Goal: Information Seeking & Learning: Learn about a topic

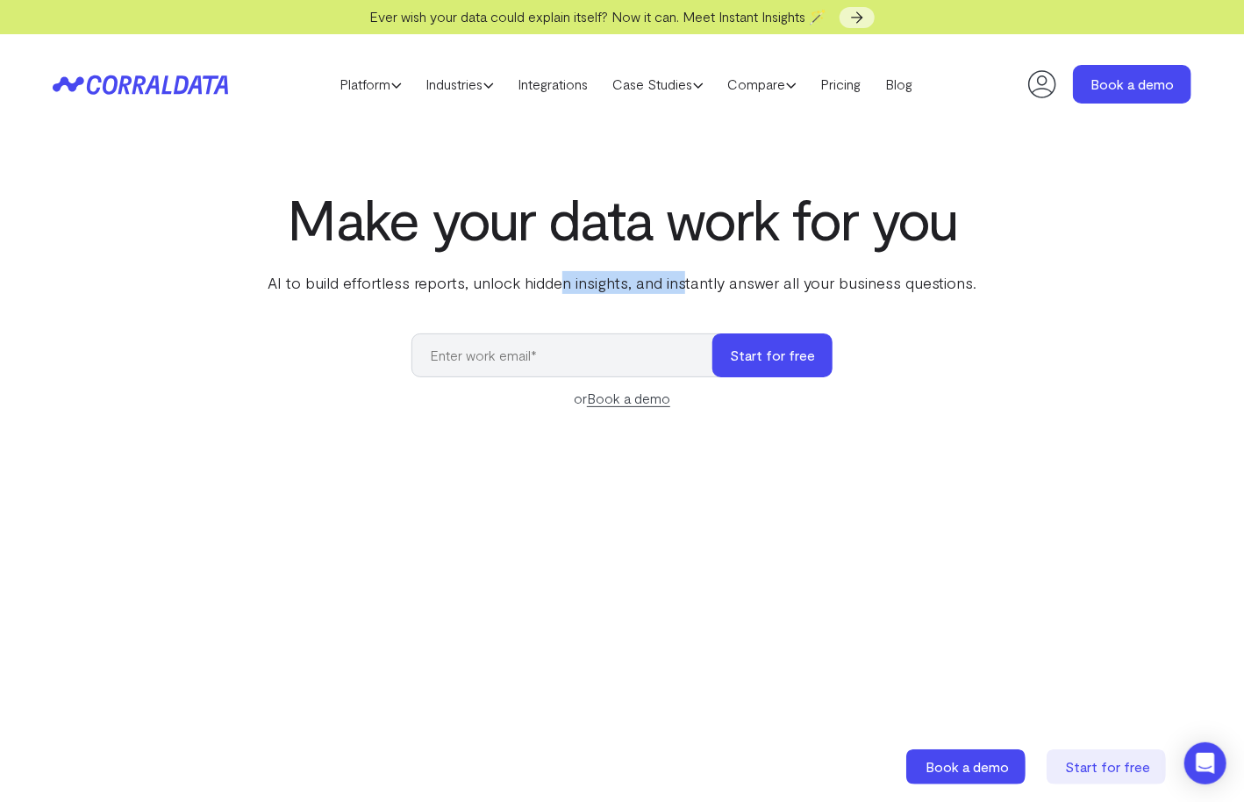
drag, startPoint x: 565, startPoint y: 280, endPoint x: 684, endPoint y: 268, distance: 120.0
click at [684, 268] on div "Make your data work for you AI to build effortless reports, unlock hidden insig…" at bounding box center [622, 240] width 716 height 107
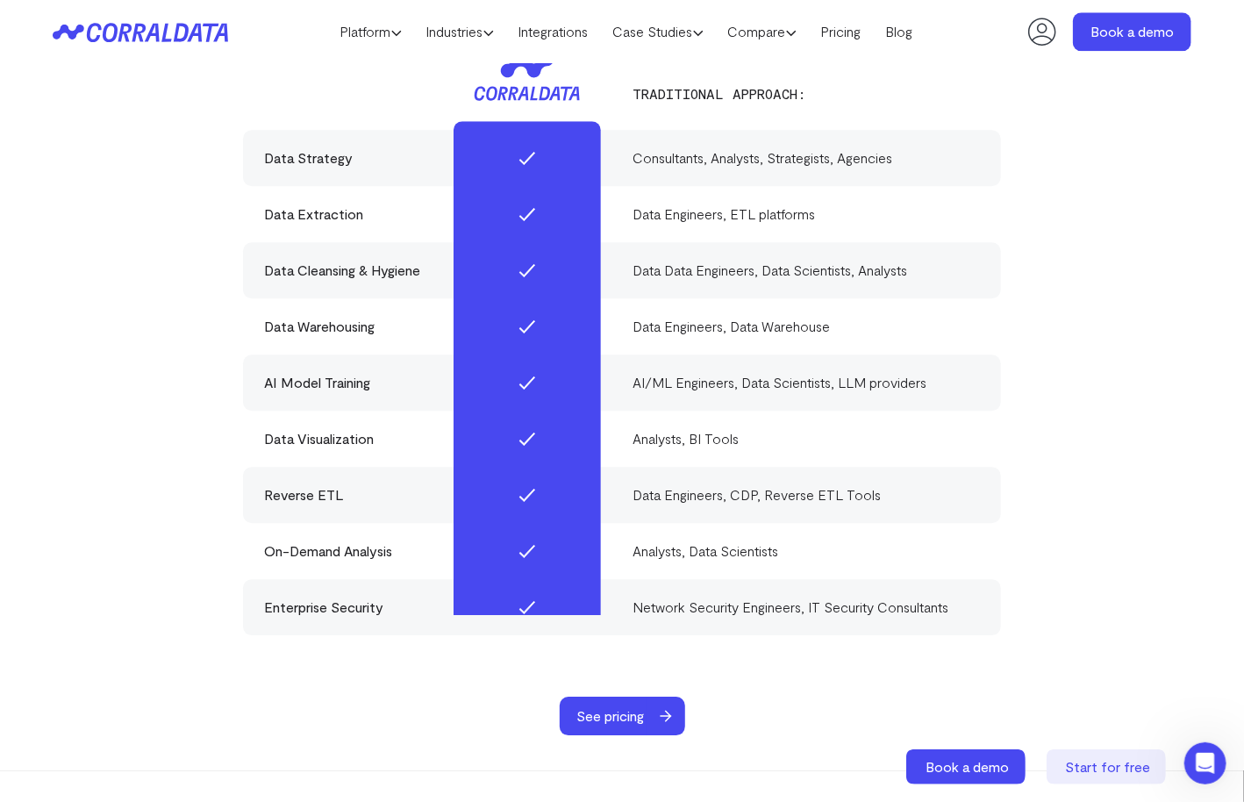
scroll to position [5395, 0]
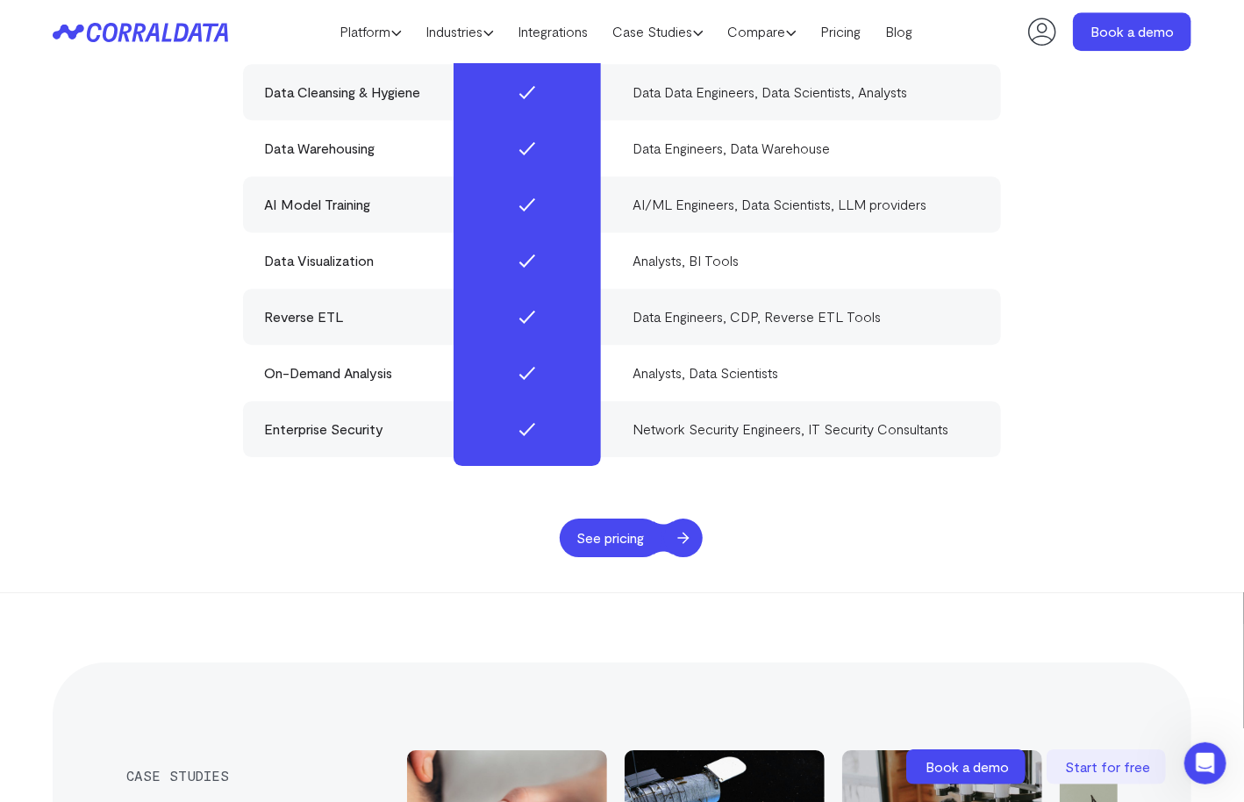
click at [645, 519] on span "See pricing" at bounding box center [611, 538] width 103 height 39
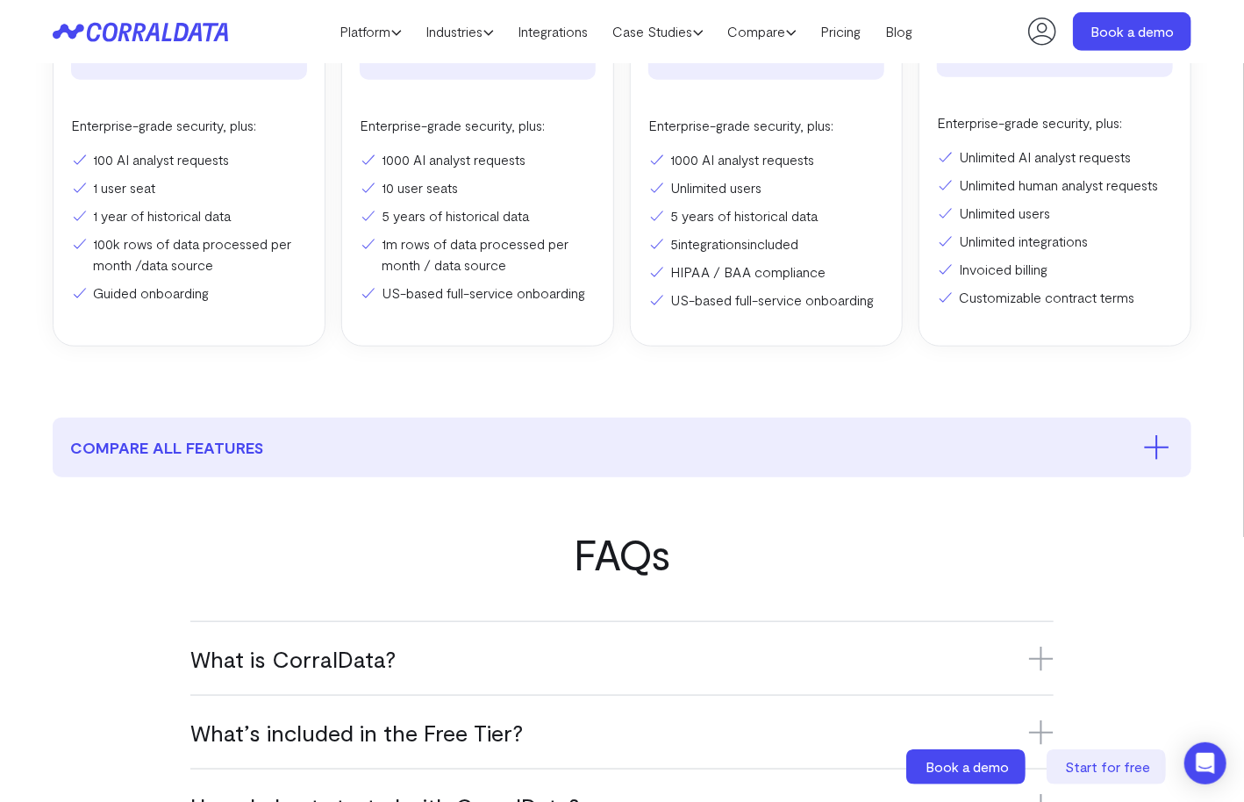
scroll to position [577, 0]
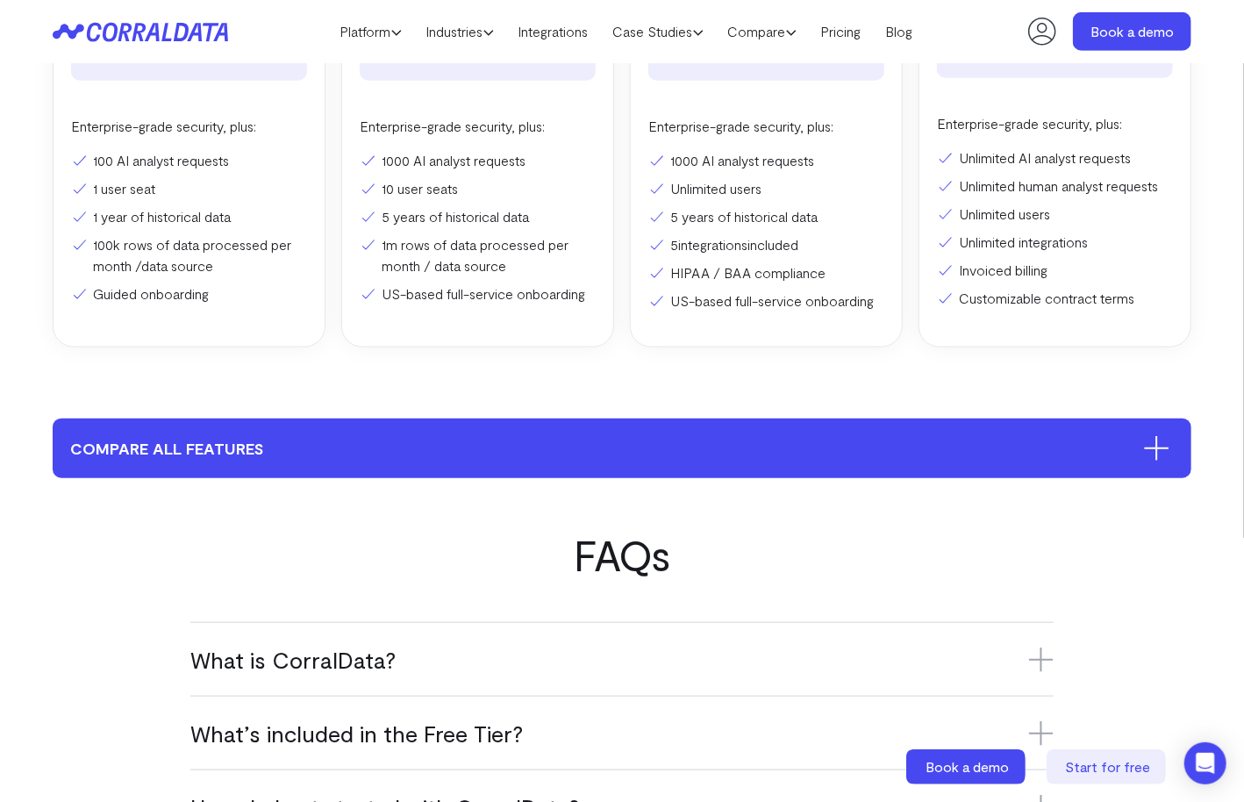
click at [955, 458] on button "compare all features" at bounding box center [622, 449] width 1139 height 60
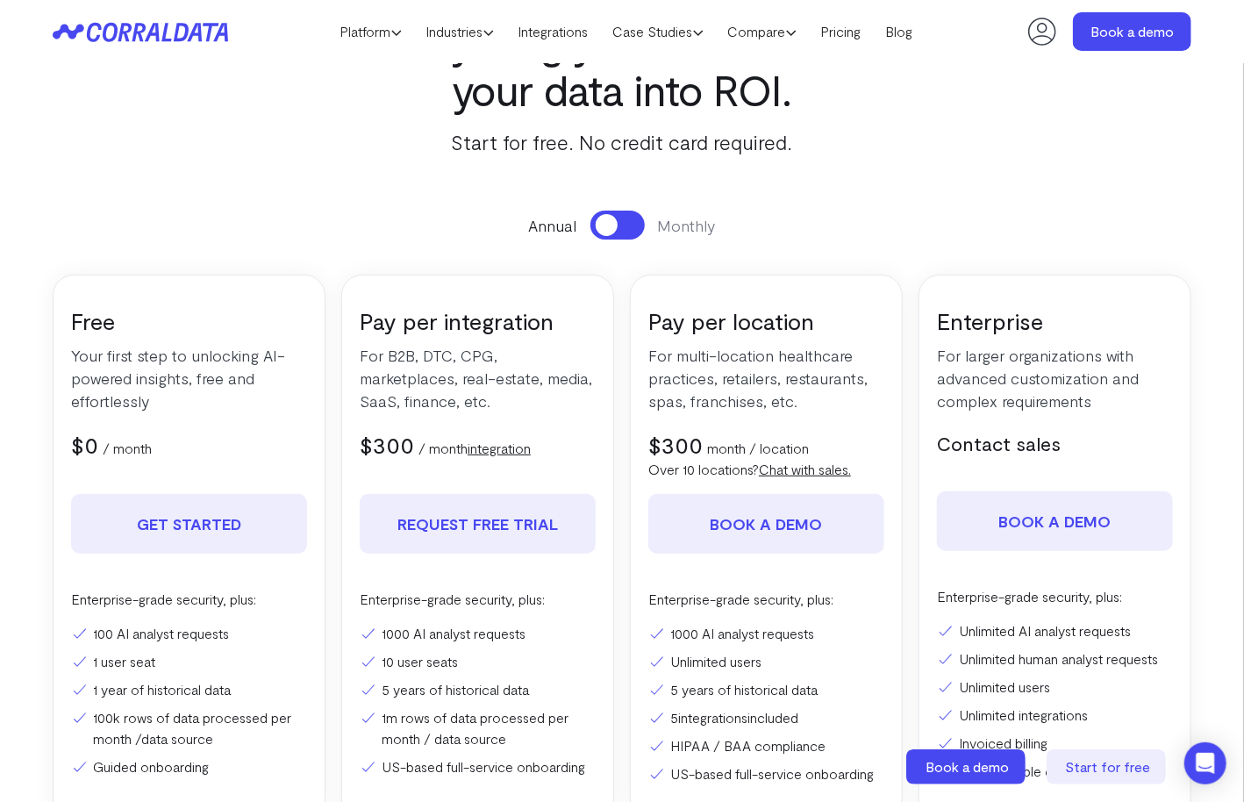
scroll to position [0, 0]
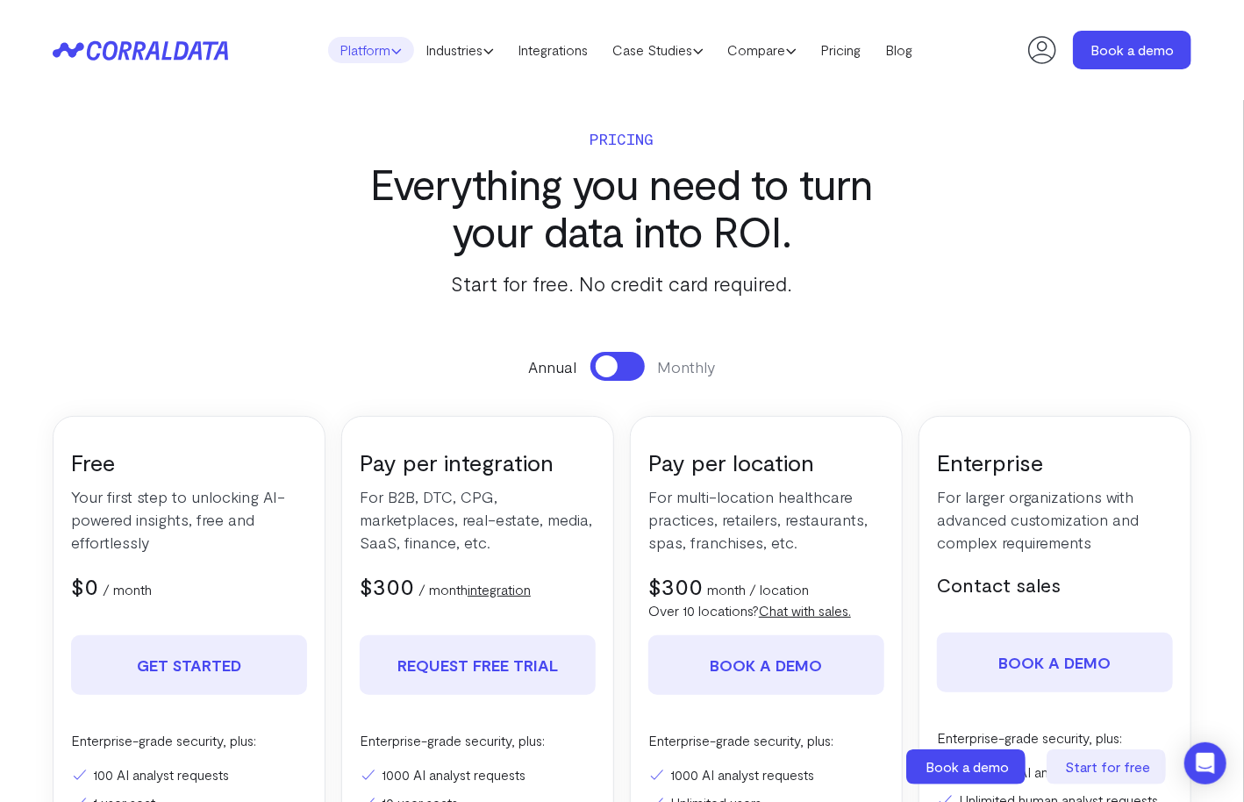
click at [378, 55] on link "Platform" at bounding box center [371, 50] width 86 height 26
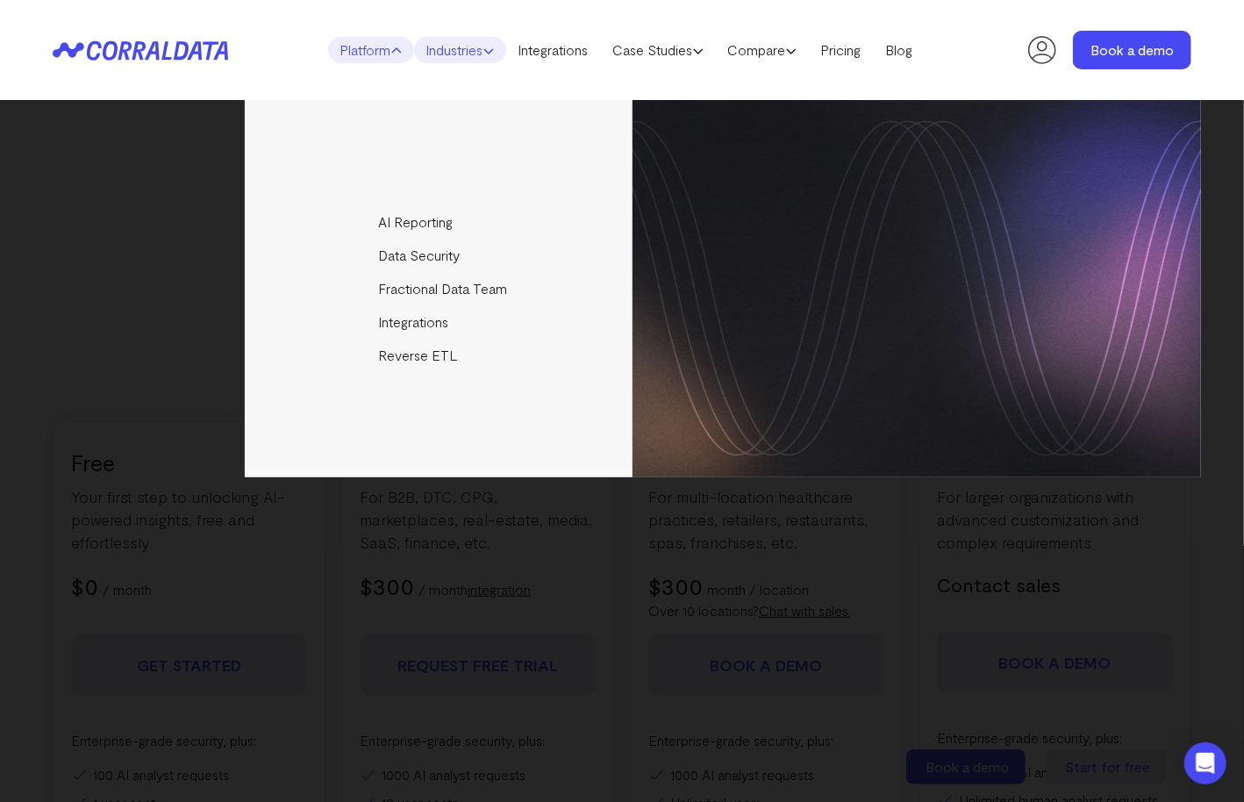
click at [450, 59] on link "Industries" at bounding box center [460, 50] width 92 height 26
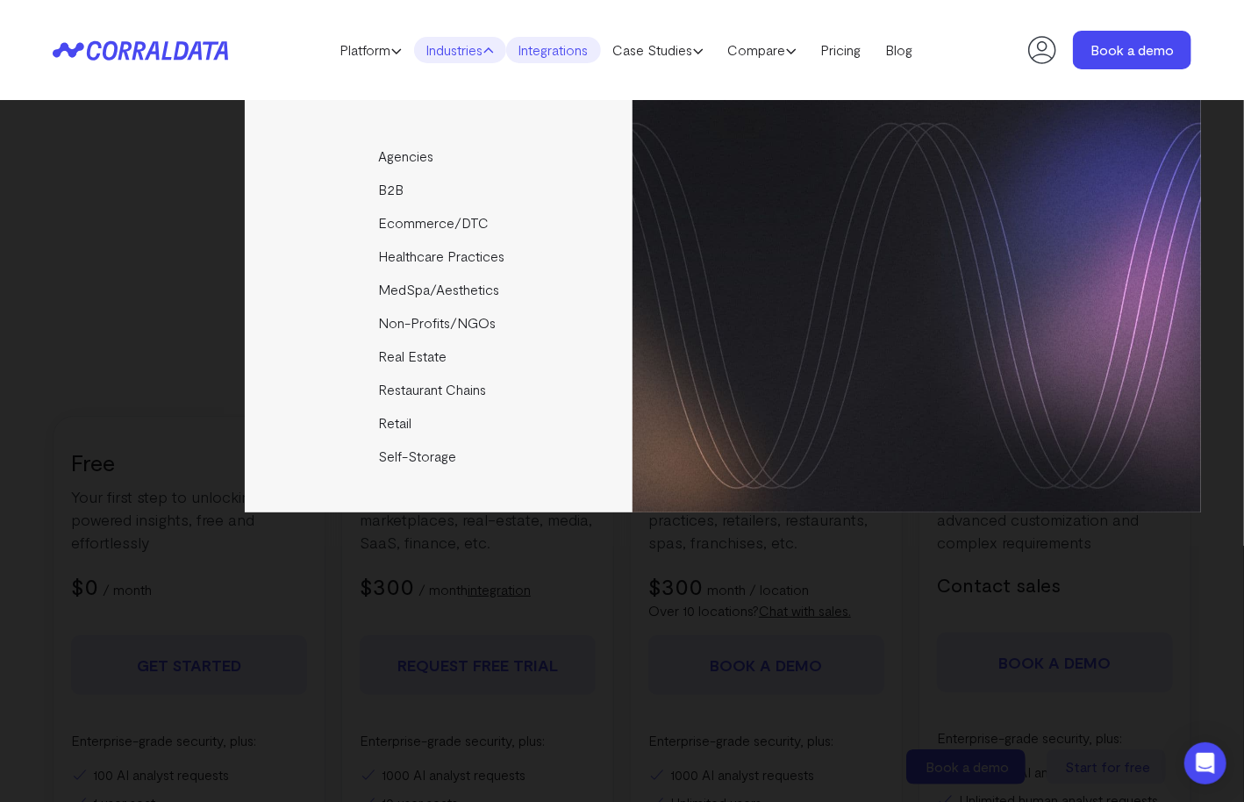
click at [579, 52] on link "Integrations" at bounding box center [553, 50] width 95 height 26
